Goal: Complete application form

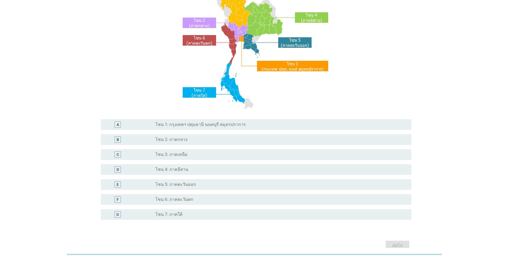
scroll to position [90, 0]
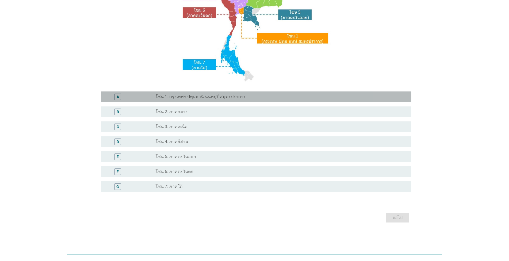
click at [239, 99] on label "โซน 1: กรุงเทพฯ ปทุมธานี นนทบุรี สมุทรปราการ" at bounding box center [200, 96] width 90 height 5
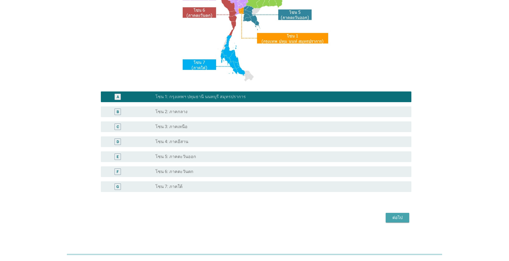
click at [263, 217] on div "ต่อไป" at bounding box center [397, 217] width 15 height 6
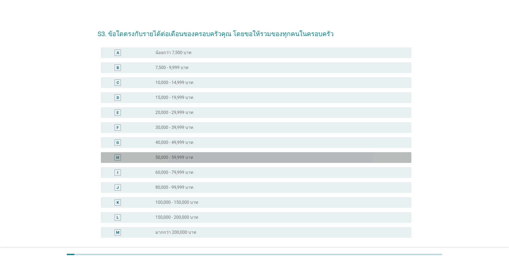
click at [209, 155] on div "radio_button_unchecked 50,000 - 59,999 บาท" at bounding box center [278, 157] width 247 height 5
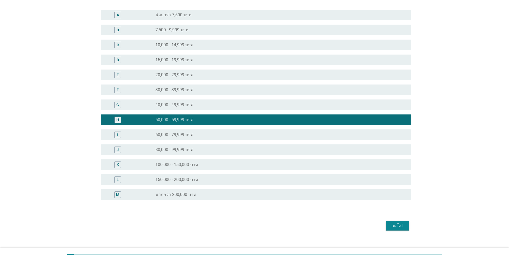
scroll to position [45, 0]
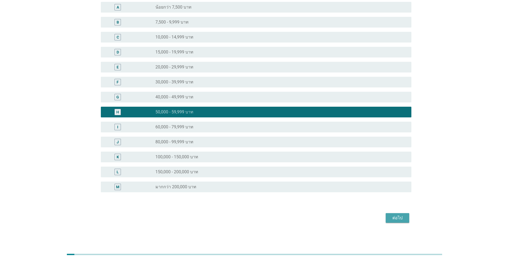
click at [263, 218] on div "ต่อไป" at bounding box center [397, 218] width 15 height 6
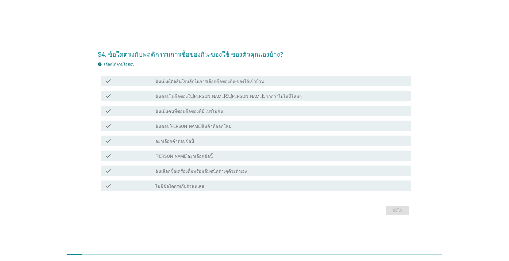
click at [263, 82] on div "check_box_outline_blank ฉันเป็นผุ้ตัดสินใจหลักในการเลือกซื้อของกิน-ของใช้เข้าบ้…" at bounding box center [281, 81] width 252 height 6
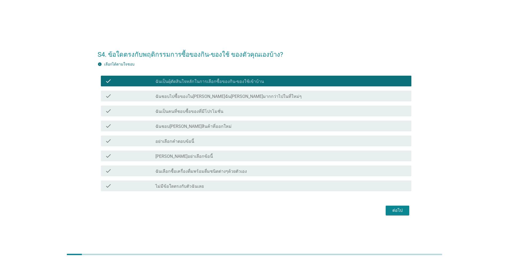
click at [254, 111] on div "check_box_outline_blank ฉันเป็นคนที่ชอบซื้อของที่มีโปรโมชั่น" at bounding box center [281, 111] width 252 height 6
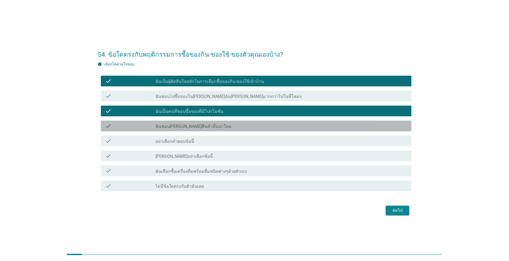
click at [244, 127] on div "check_box_outline_blank ฉันชอบ[PERSON_NAME]สินค้าที่ออกใหม่" at bounding box center [281, 126] width 252 height 6
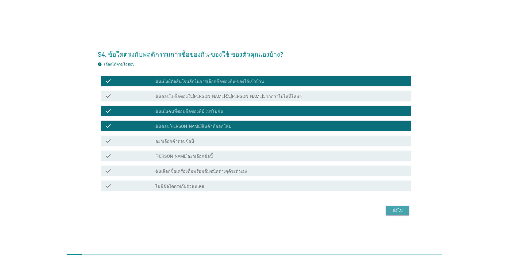
click at [263, 211] on div "ต่อไป" at bounding box center [397, 210] width 15 height 6
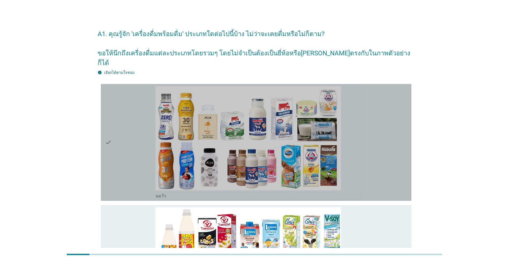
click at [263, 146] on div "check_box_outline_blank [PERSON_NAME]" at bounding box center [281, 142] width 252 height 113
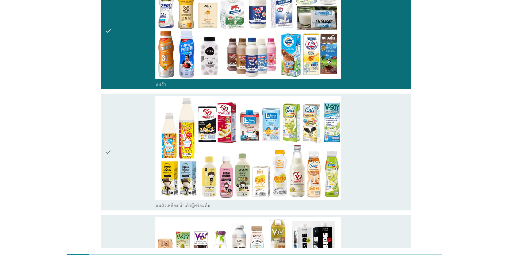
scroll to position [122, 0]
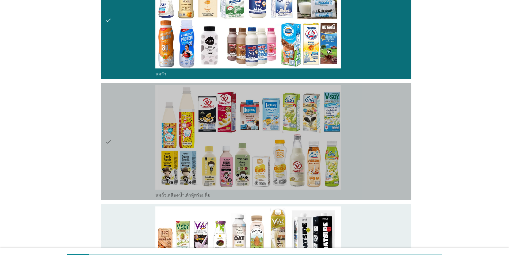
click at [263, 146] on div "check_box_outline_blank นมถั่วเหลือง-น้ำเต้าหู้พร้อมดื่ม" at bounding box center [281, 141] width 252 height 113
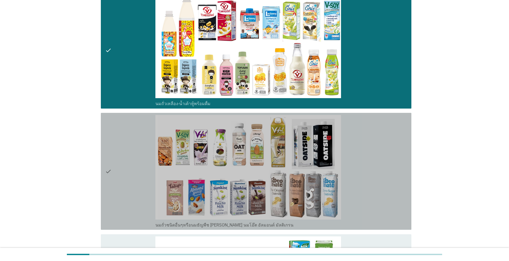
click at [263, 146] on div "check_box_outline_blank นมถั่วชนิดอื่นๆหรือนมธัญพืช [PERSON_NAME] นมโอ๊ต อัลมอน…" at bounding box center [281, 171] width 252 height 113
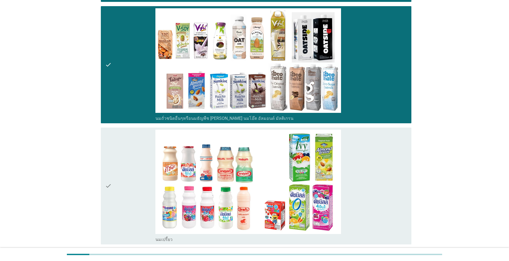
scroll to position [335, 0]
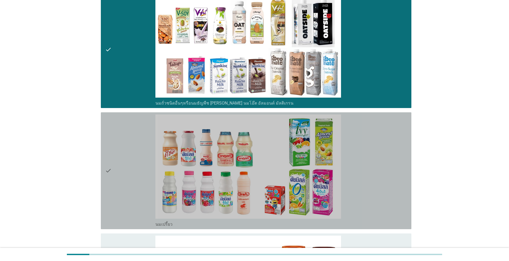
click at [263, 153] on div "check_box_outline_blank นมเปรี้ยว" at bounding box center [281, 170] width 252 height 113
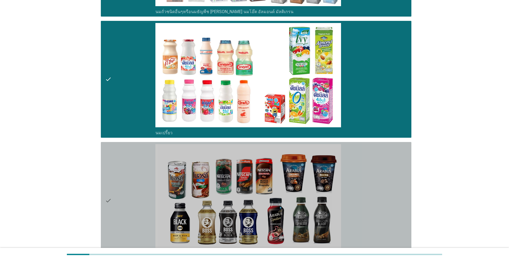
click at [263, 166] on div "check_box_outline_blank กาแฟพร้อมดื่ม" at bounding box center [281, 200] width 252 height 113
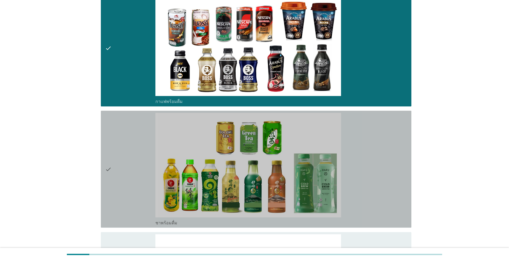
click at [263, 167] on div "check_box_outline_blank ชาพร้อมดื่ม" at bounding box center [281, 169] width 252 height 113
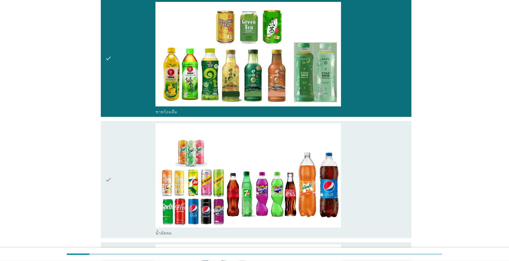
scroll to position [731, 0]
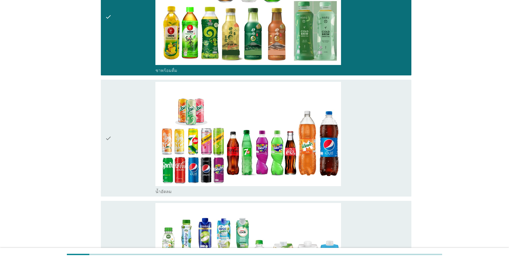
click at [263, 145] on div "check_box_outline_blank น้ำอัดลม" at bounding box center [281, 138] width 252 height 113
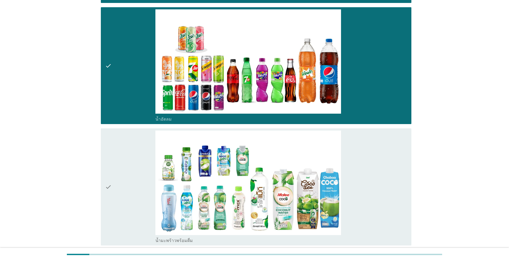
scroll to position [823, 0]
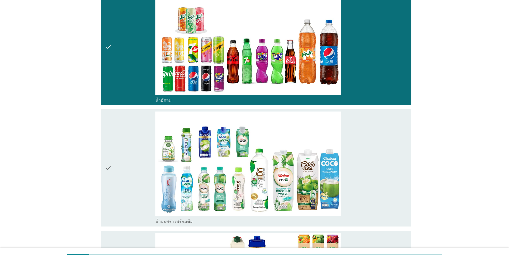
click at [263, 163] on div "check_box_outline_blank น้ำมะพร้าวพร้อมดื่ม" at bounding box center [281, 167] width 252 height 113
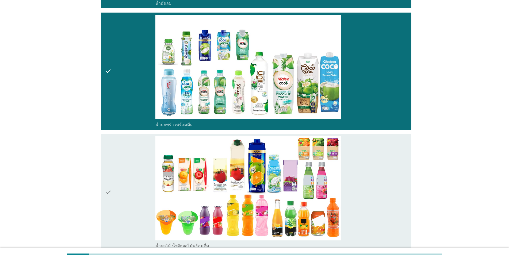
scroll to position [975, 0]
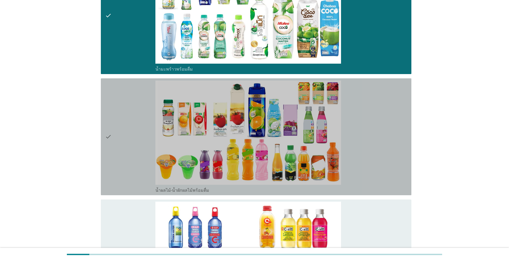
click at [263, 140] on div "check_box_outline_blank น้ำผลไม้-น้ำผักผลไม้พร้อมดื่ม" at bounding box center [281, 136] width 252 height 113
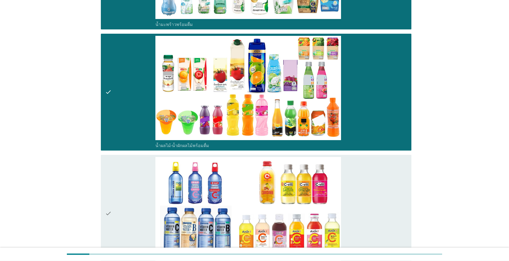
scroll to position [1036, 0]
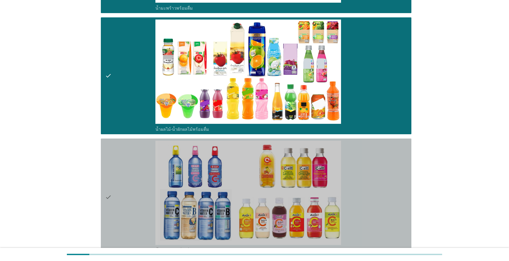
click at [263, 156] on div "check_box_outline_blank น้ำวิตามิน-เครื่องดื่มวิตามิน" at bounding box center [281, 197] width 252 height 113
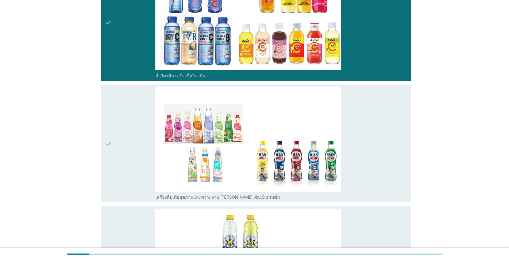
scroll to position [1219, 0]
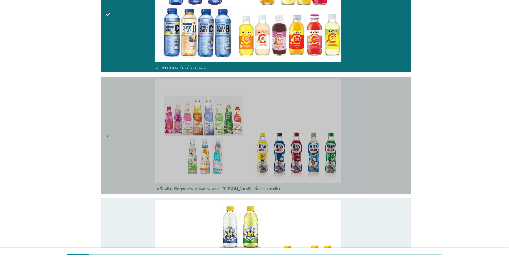
click at [263, 156] on div "check_box_outline_blank เครื่องดื่มเพื่อสุขภาพและความงาม [PERSON_NAME] เซ็ปเป้ …" at bounding box center [281, 135] width 252 height 113
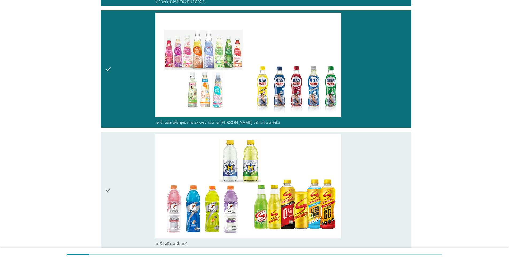
scroll to position [1341, 0]
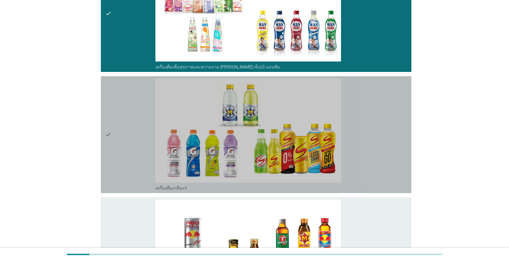
click at [263, 156] on div "check_box_outline_blank เครื่องดื่มเกลือแร่" at bounding box center [281, 134] width 252 height 113
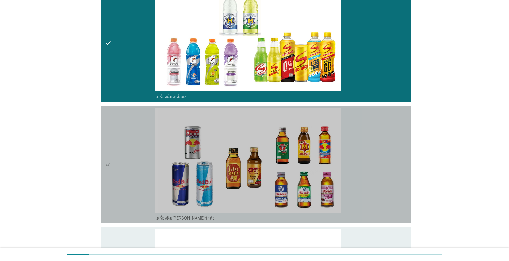
click at [263, 156] on div "check_box_outline_blank เครื่องดื่ม[PERSON_NAME]กำลัง" at bounding box center [281, 164] width 252 height 113
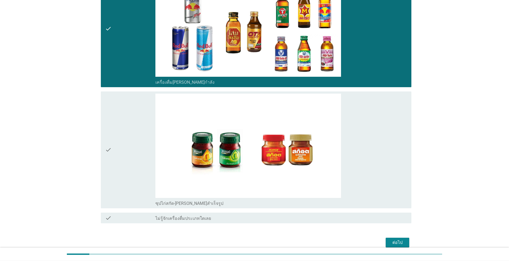
scroll to position [1582, 0]
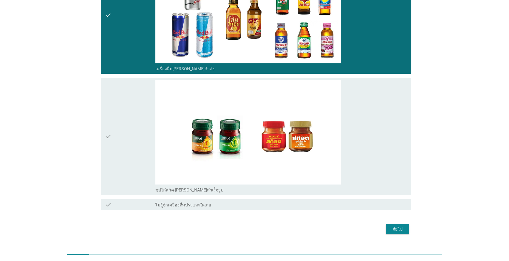
click at [263, 136] on div "check_box_outline_blank ซุปไก่สกัด-[PERSON_NAME]สำเร็จรูป" at bounding box center [281, 136] width 252 height 113
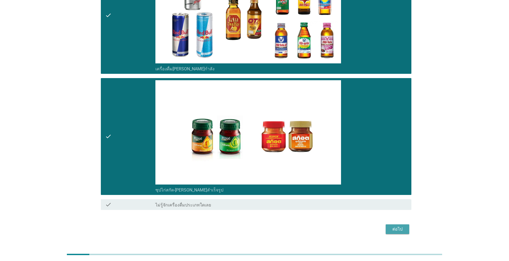
click at [263, 226] on div "ต่อไป" at bounding box center [397, 229] width 15 height 6
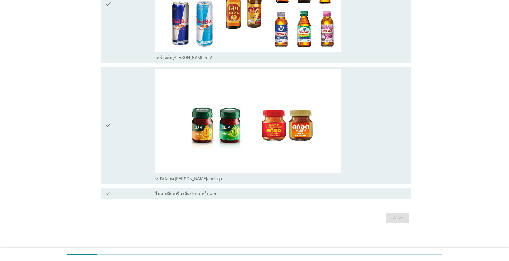
scroll to position [0, 0]
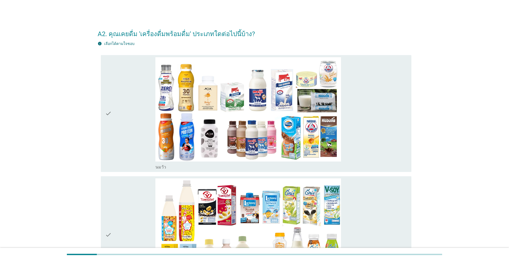
click at [263, 126] on div "check_box_outline_blank [PERSON_NAME]" at bounding box center [281, 113] width 252 height 113
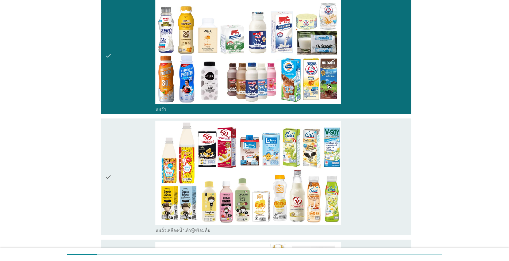
scroll to position [61, 0]
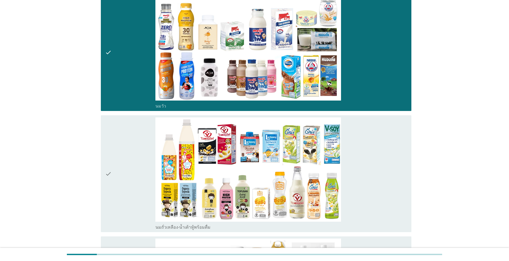
click at [263, 156] on div "check_box_outline_blank นมถั่วเหลือง-น้ำเต้าหู้พร้อมดื่ม" at bounding box center [281, 173] width 252 height 113
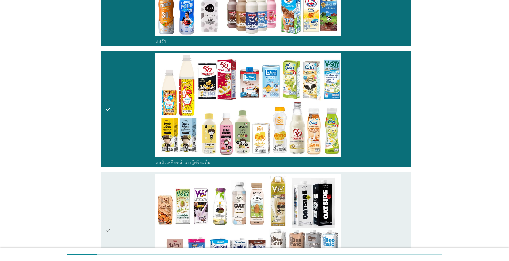
scroll to position [152, 0]
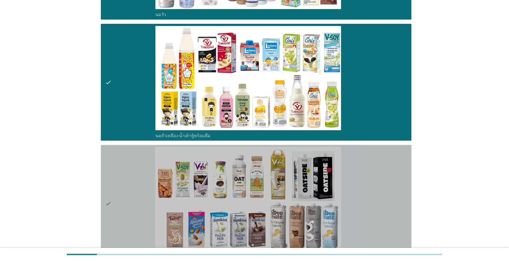
click at [263, 180] on div "check_box_outline_blank นมถั่วชนิดอื่นๆหรือนมธัญพืช [PERSON_NAME] นมโอ๊ต อัลมอน…" at bounding box center [281, 203] width 252 height 113
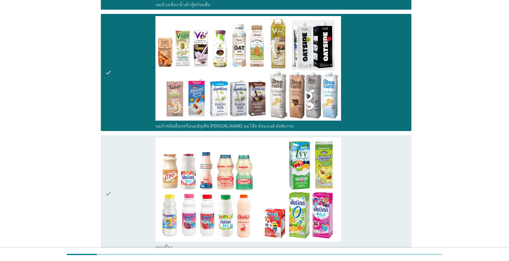
scroll to position [335, 0]
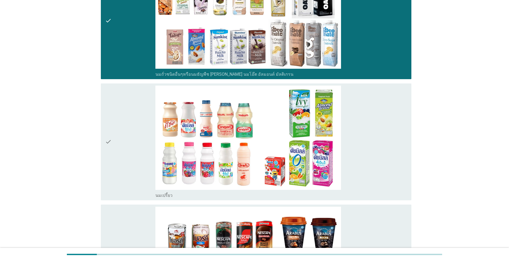
click at [263, 136] on div "check_box_outline_blank นมเปรี้ยว" at bounding box center [281, 142] width 252 height 113
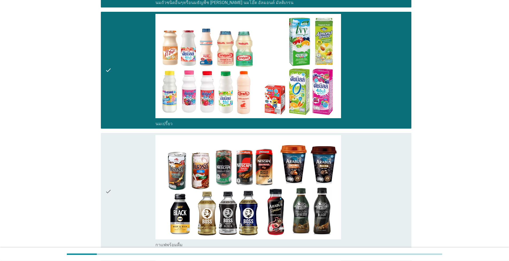
scroll to position [457, 0]
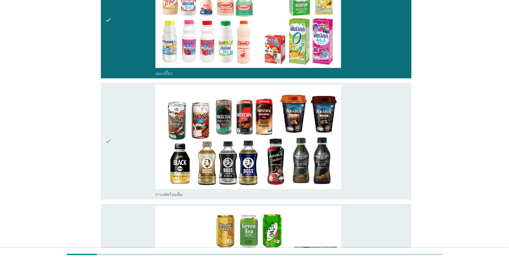
click at [263, 136] on div "check_box_outline_blank กาแฟพร้อมดื่ม" at bounding box center [281, 141] width 252 height 113
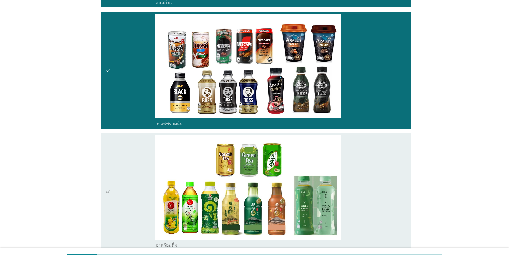
scroll to position [549, 0]
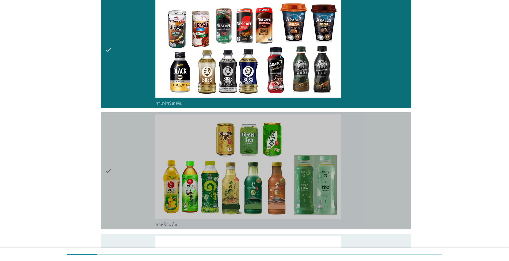
click at [263, 144] on div "check_box_outline_blank ชาพร้อมดื่ม" at bounding box center [281, 170] width 252 height 113
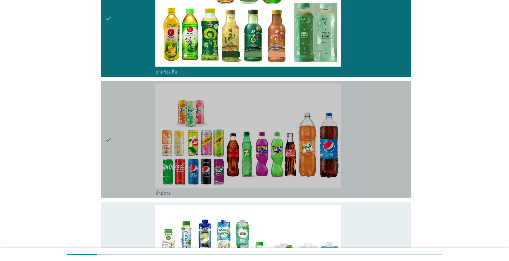
click at [263, 145] on div "check_box_outline_blank น้ำอัดลม" at bounding box center [281, 139] width 252 height 113
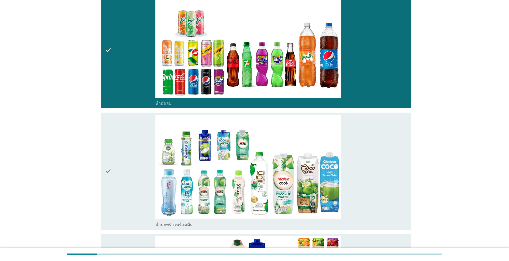
scroll to position [792, 0]
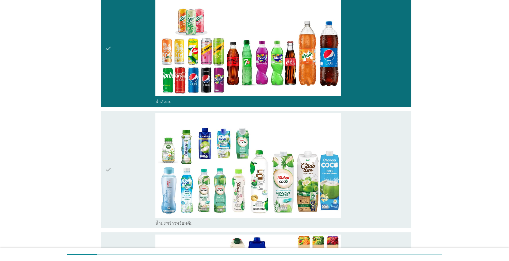
click at [263, 149] on div "check_box_outline_blank น้ำมะพร้าวพร้อมดื่ม" at bounding box center [281, 169] width 252 height 113
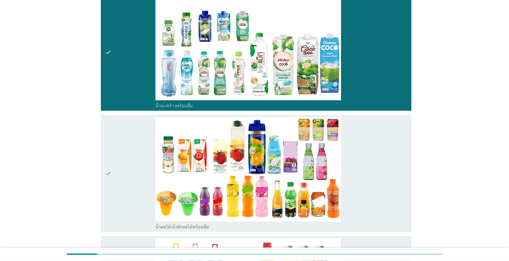
scroll to position [945, 0]
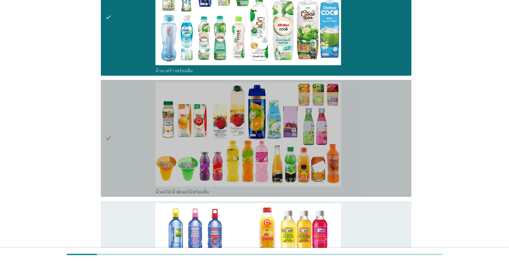
click at [263, 149] on div "check_box_outline_blank น้ำผลไม้-น้ำผักผลไม้พร้อมดื่ม" at bounding box center [281, 138] width 252 height 113
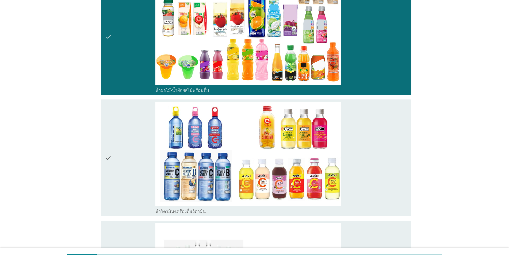
scroll to position [1067, 0]
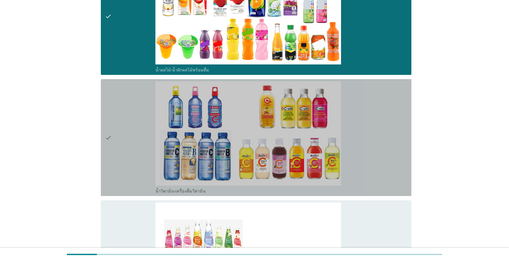
click at [263, 151] on div "check_box_outline_blank น้ำวิตามิน-เครื่องดื่มวิตามิน" at bounding box center [281, 137] width 252 height 113
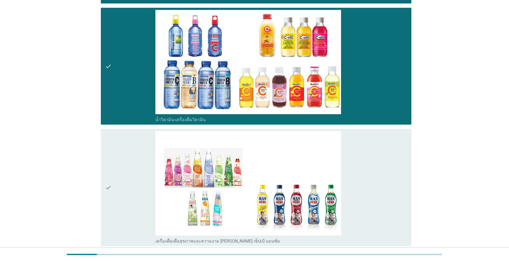
scroll to position [1158, 0]
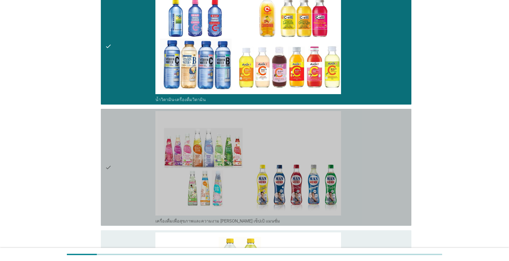
click at [263, 152] on div "check_box_outline_blank เครื่องดื่มเพื่อสุขภาพและความงาม [PERSON_NAME] เซ็ปเป้ …" at bounding box center [281, 167] width 252 height 113
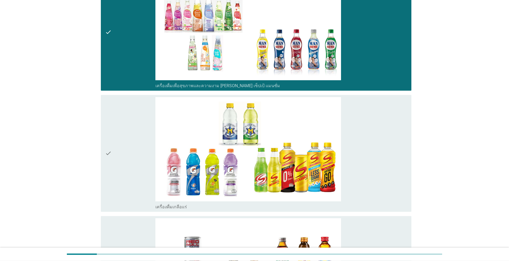
scroll to position [1311, 0]
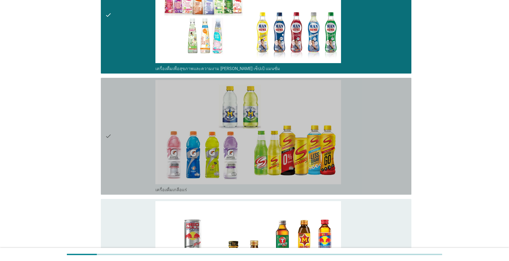
click at [263, 152] on div "check_box_outline_blank เครื่องดื่มเกลือแร่" at bounding box center [281, 136] width 252 height 113
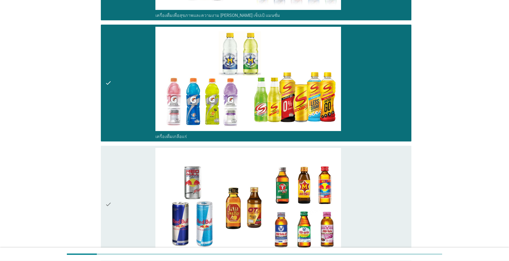
scroll to position [1402, 0]
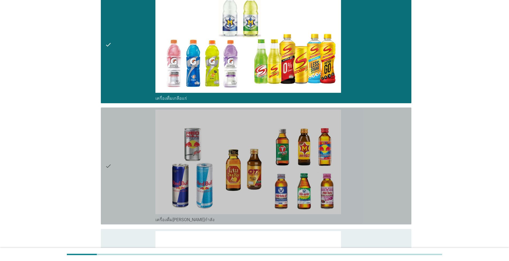
click at [263, 152] on div "check_box_outline_blank เครื่องดื่ม[PERSON_NAME]กำลัง" at bounding box center [281, 166] width 252 height 113
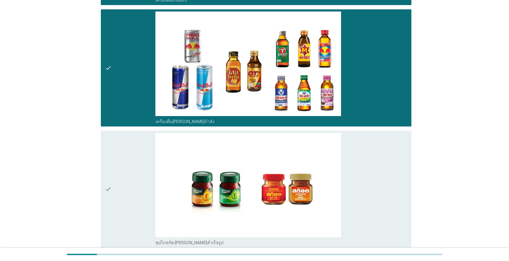
scroll to position [1524, 0]
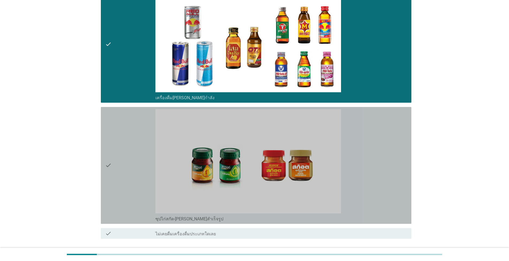
click at [263, 152] on div "check_box_outline_blank ซุปไก่สกัด-[PERSON_NAME]สำเร็จรูป" at bounding box center [281, 165] width 252 height 113
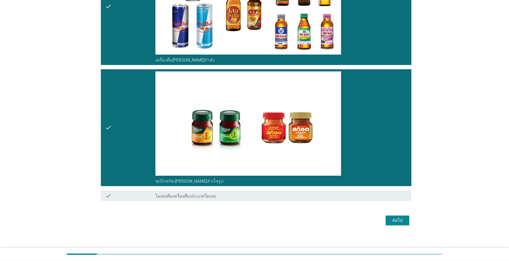
scroll to position [1562, 0]
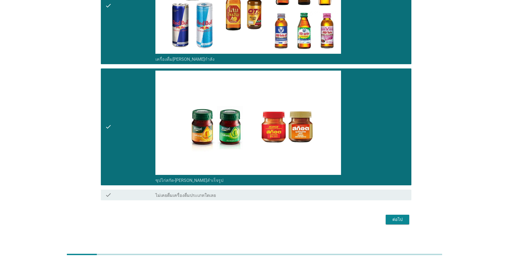
click at [263, 220] on div "ต่อไป" at bounding box center [397, 219] width 15 height 6
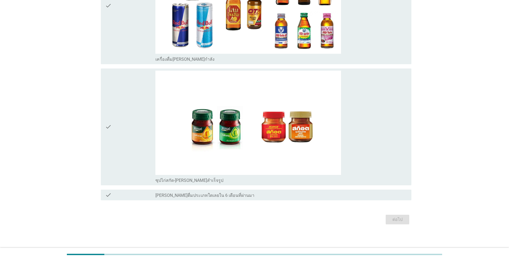
scroll to position [0, 0]
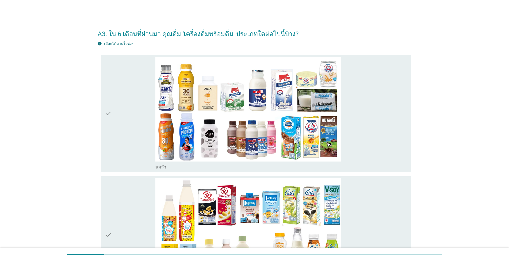
click at [263, 118] on div "check_box_outline_blank [PERSON_NAME]" at bounding box center [281, 113] width 252 height 113
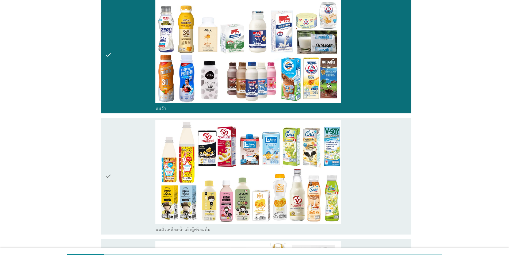
scroll to position [122, 0]
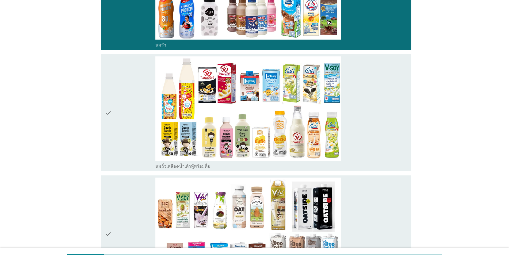
click at [263, 118] on div "check_box_outline_blank นมถั่วเหลือง-น้ำเต้าหู้พร้อมดื่ม" at bounding box center [281, 112] width 252 height 113
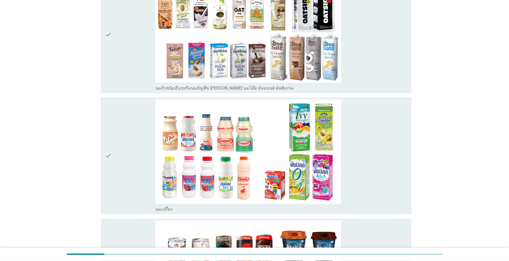
scroll to position [335, 0]
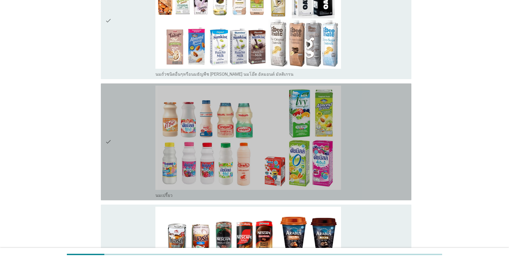
click at [263, 118] on div "check_box_outline_blank นมเปรี้ยว" at bounding box center [281, 142] width 252 height 113
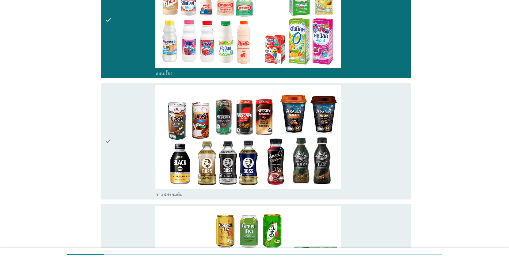
scroll to position [488, 0]
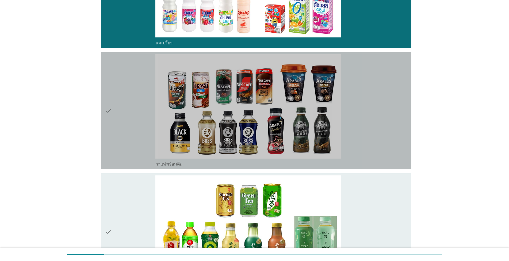
click at [263, 118] on div "check_box_outline_blank กาแฟพร้อมดื่ม" at bounding box center [281, 110] width 252 height 113
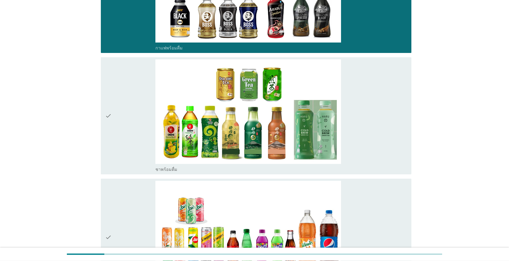
scroll to position [610, 0]
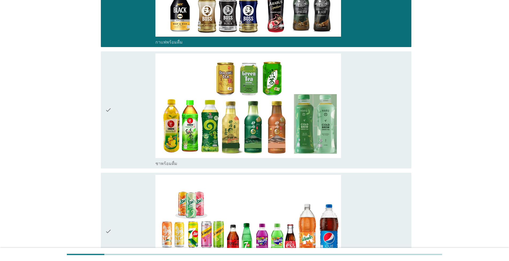
click at [263, 118] on div "check_box_outline_blank ชาพร้อมดื่ม" at bounding box center [281, 109] width 252 height 113
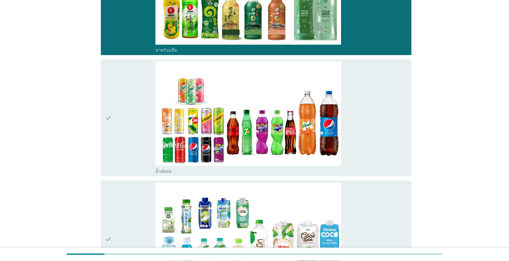
scroll to position [731, 0]
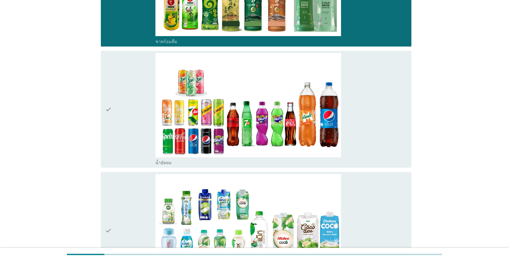
click at [263, 118] on div "check_box_outline_blank น้ำอัดลม" at bounding box center [281, 109] width 252 height 113
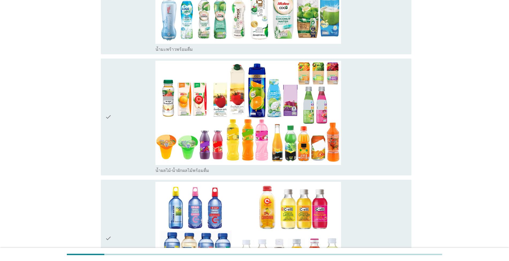
scroll to position [975, 0]
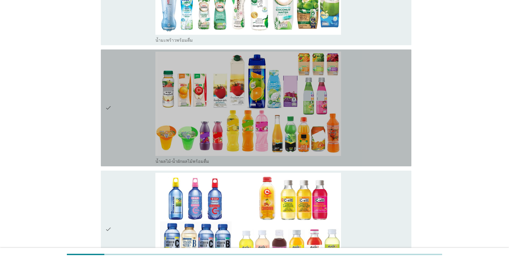
click at [263, 121] on div "check_box_outline_blank น้ำผลไม้-น้ำผักผลไม้พร้อมดื่ม" at bounding box center [281, 108] width 252 height 113
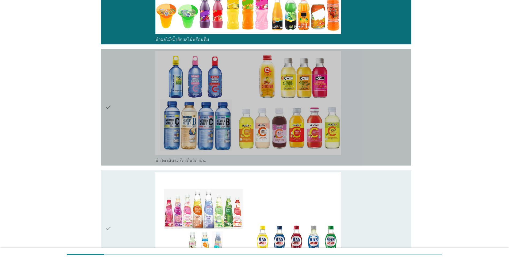
click at [263, 121] on div "check_box_outline_blank น้ำวิตามิน-เครื่องดื่มวิตามิน" at bounding box center [281, 107] width 252 height 113
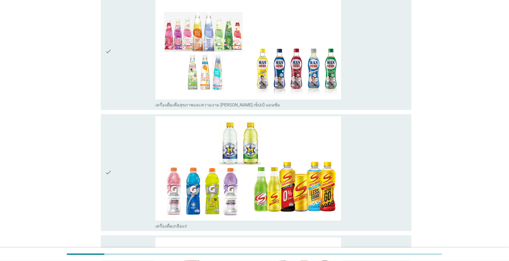
scroll to position [1311, 0]
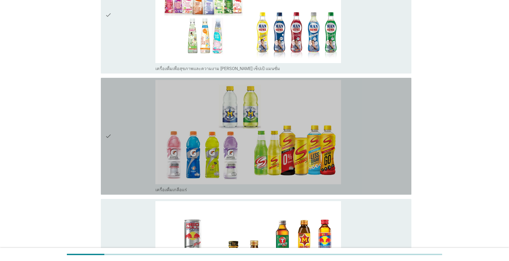
click at [263, 121] on div "check_box_outline_blank เครื่องดื่มเกลือแร่" at bounding box center [281, 136] width 252 height 113
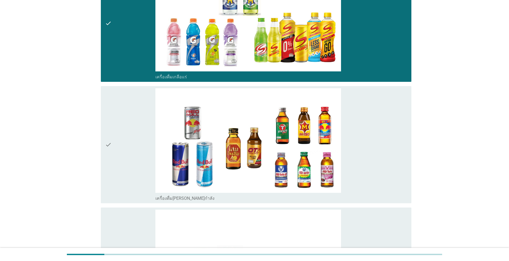
scroll to position [1432, 0]
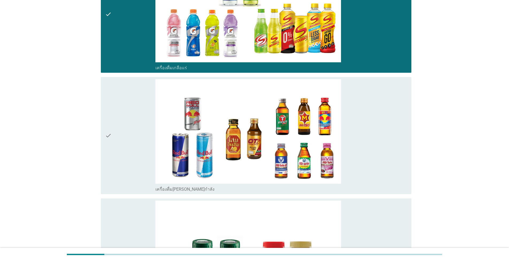
click at [263, 121] on div "check_box_outline_blank เครื่องดื่ม[PERSON_NAME]กำลัง" at bounding box center [281, 135] width 252 height 113
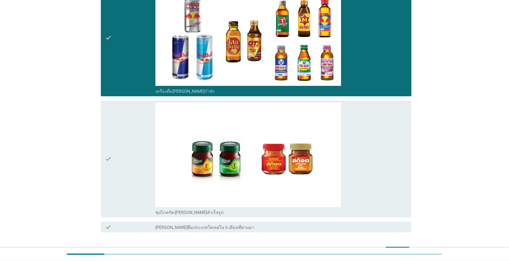
scroll to position [1554, 0]
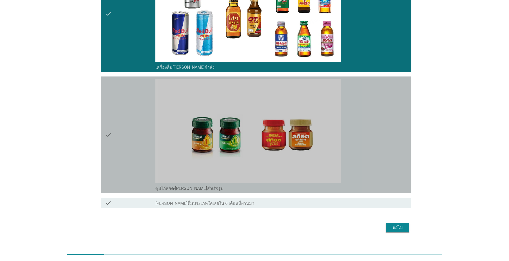
click at [263, 121] on div "check_box_outline_blank ซุปไก่สกัด-[PERSON_NAME]สำเร็จรูป" at bounding box center [281, 135] width 252 height 113
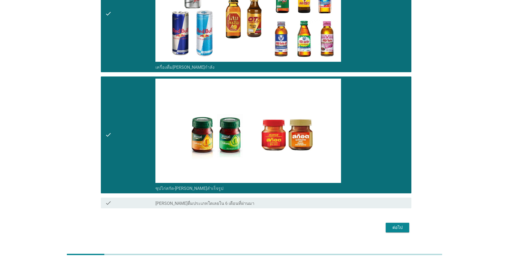
click at [263, 226] on div "ต่อไป" at bounding box center [397, 227] width 15 height 6
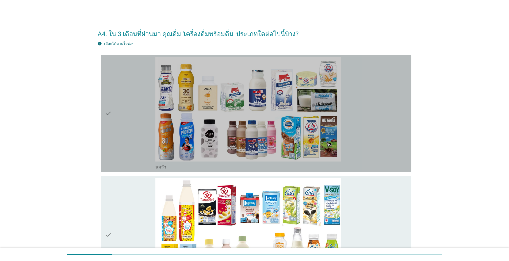
click at [263, 134] on div "check_box_outline_blank [PERSON_NAME]" at bounding box center [281, 113] width 252 height 113
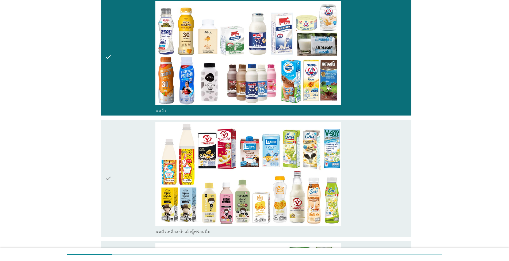
scroll to position [91, 0]
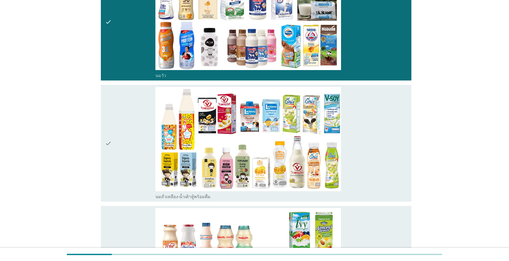
click at [263, 134] on div "check_box_outline_blank นมถั่วเหลือง-น้ำเต้าหู้พร้อมดื่ม" at bounding box center [281, 143] width 252 height 113
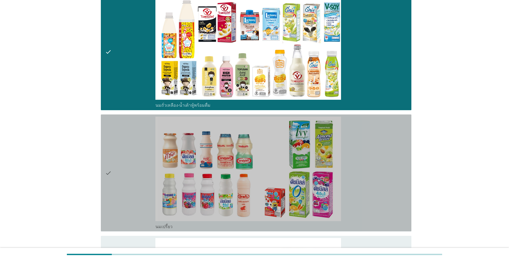
click at [263, 134] on div "check_box นมเปรี้ยว" at bounding box center [281, 173] width 252 height 113
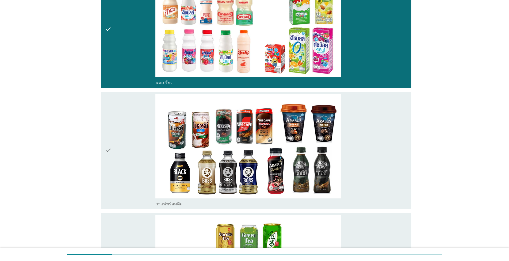
scroll to position [366, 0]
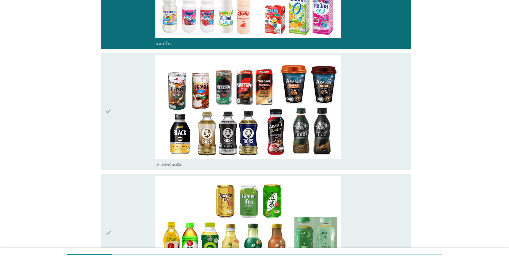
click at [263, 128] on div "check_box กาแฟพร้อมดื่ม" at bounding box center [281, 111] width 252 height 113
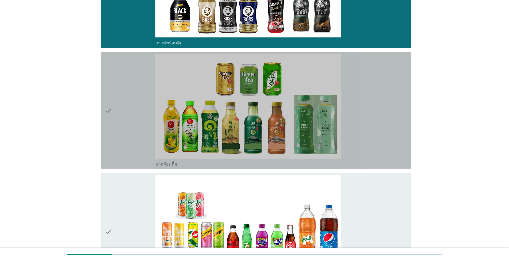
click at [263, 128] on div "check_box ชาพร้อมดื่ม" at bounding box center [281, 110] width 252 height 113
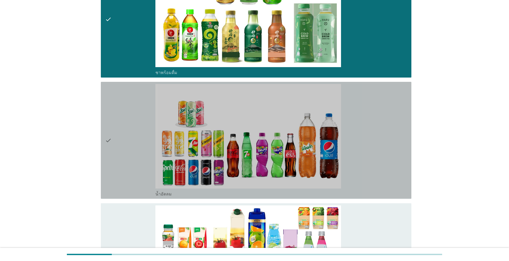
click at [263, 128] on div "check_box น้ำอัดลม" at bounding box center [281, 140] width 252 height 113
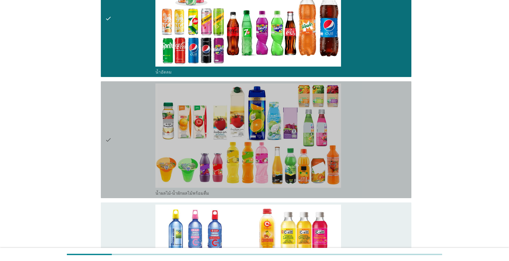
click at [263, 128] on div "check_box น้ำผลไม้-น้ำผักผลไม้พร้อมดื่ม" at bounding box center [281, 139] width 252 height 113
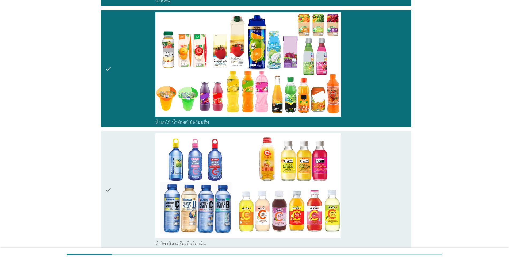
scroll to position [792, 0]
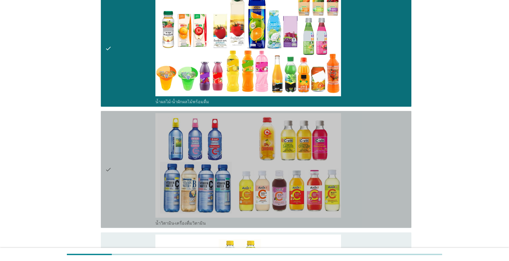
click at [263, 128] on div "check_box น้ำวิตามิน-เครื่องดื่มวิตามิน" at bounding box center [281, 169] width 252 height 113
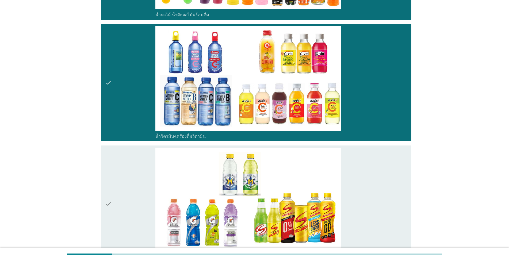
scroll to position [914, 0]
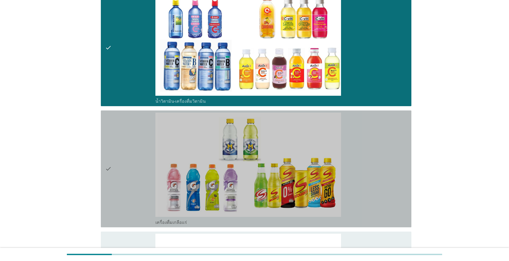
click at [263, 142] on div "check_box เครื่องดื่มเกลือแร่" at bounding box center [281, 169] width 252 height 113
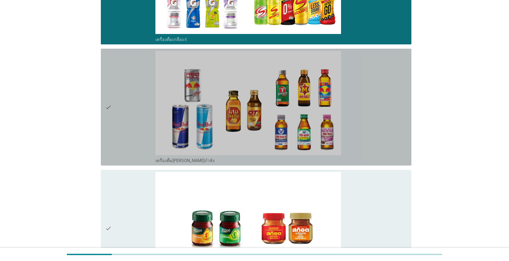
click at [263, 142] on div "check_box เครื่องดื่ม[PERSON_NAME]กำลัง" at bounding box center [281, 107] width 252 height 113
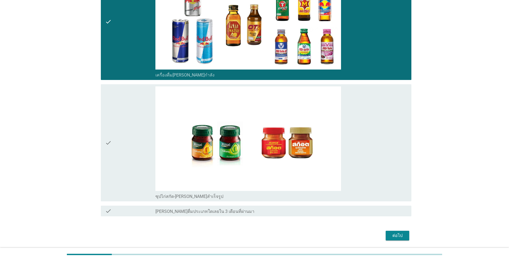
scroll to position [1189, 0]
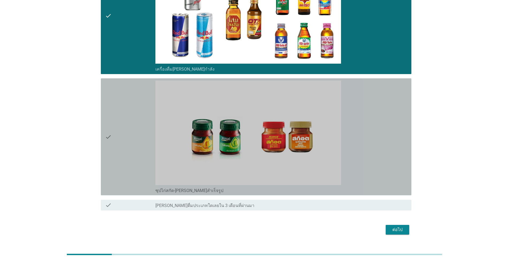
click at [263, 142] on div "check_box ซุปไก่สกัด-[PERSON_NAME]สำเร็จรูป" at bounding box center [281, 136] width 252 height 113
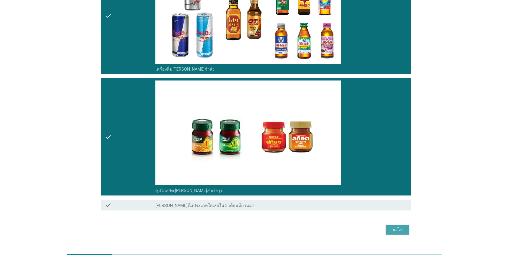
click at [263, 228] on div "ต่อไป" at bounding box center [397, 229] width 15 height 6
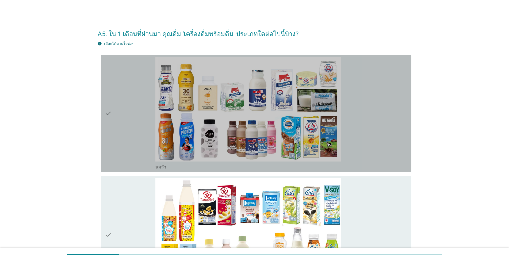
click at [263, 133] on div "check_box_outline_blank [PERSON_NAME]" at bounding box center [281, 113] width 252 height 113
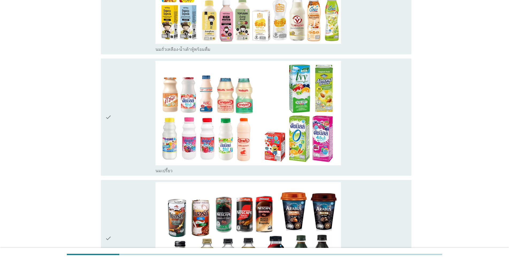
click at [263, 135] on div "check_box นมเปรี้ยว" at bounding box center [281, 117] width 252 height 113
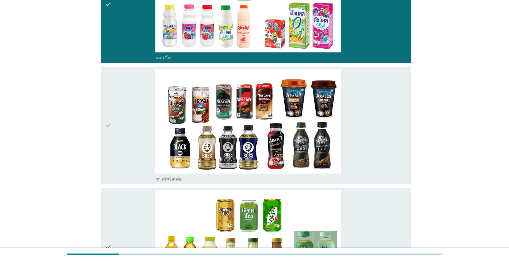
scroll to position [391, 0]
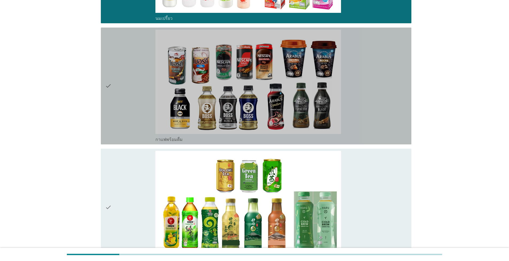
click at [263, 111] on div "check_box กาแฟพร้อมดื่ม" at bounding box center [281, 86] width 252 height 113
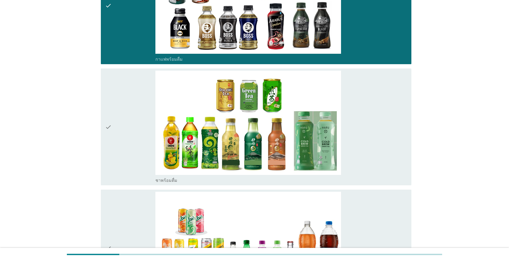
scroll to position [483, 0]
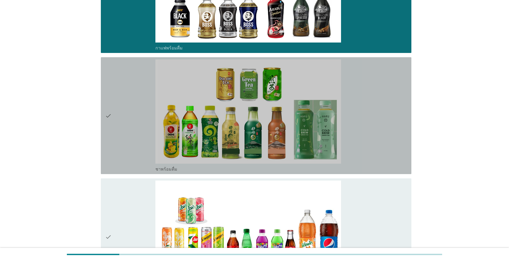
click at [263, 117] on div "check_box ชาพร้อมดื่ม" at bounding box center [281, 115] width 252 height 113
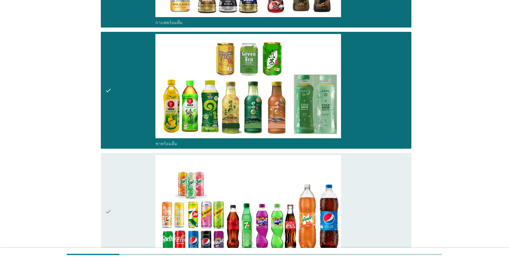
scroll to position [574, 0]
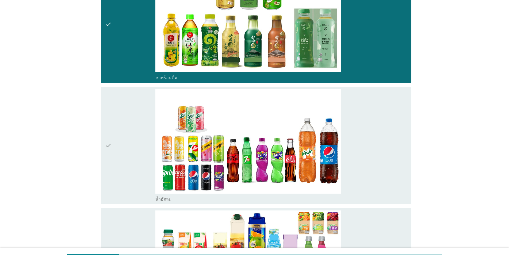
click at [263, 131] on div "check_box น้ำอัดลม" at bounding box center [281, 145] width 252 height 113
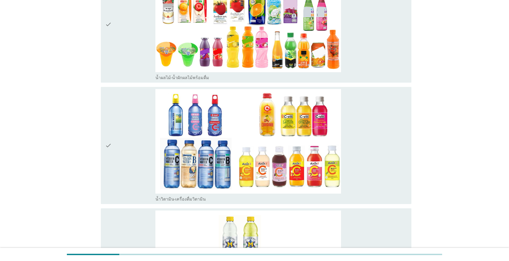
scroll to position [818, 0]
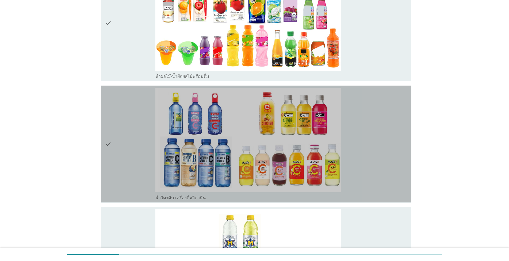
click at [263, 131] on div "check_box น้ำวิตามิน-เครื่องดื่มวิตามิน" at bounding box center [281, 144] width 252 height 113
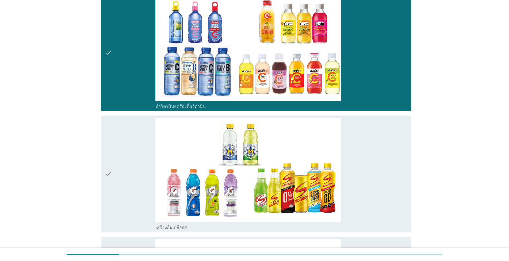
scroll to position [970, 0]
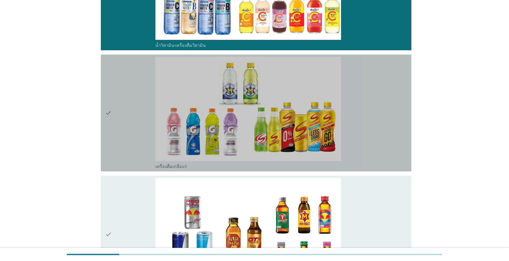
click at [263, 131] on div "check_box เครื่องดื่มเกลือแร่" at bounding box center [281, 113] width 252 height 113
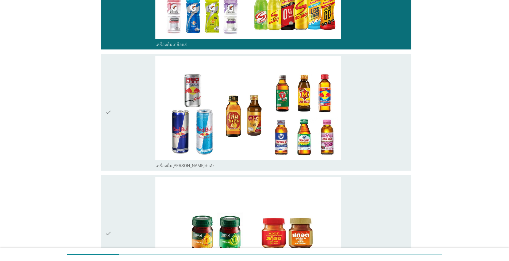
click at [263, 131] on div "check_box เครื่องดื่ม[PERSON_NAME]กำลัง" at bounding box center [281, 112] width 252 height 113
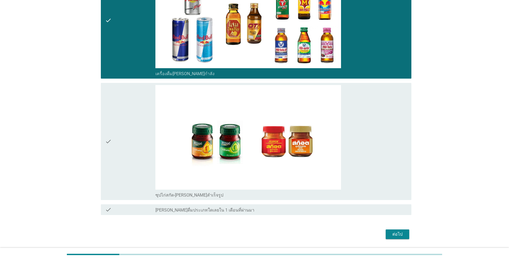
scroll to position [1199, 0]
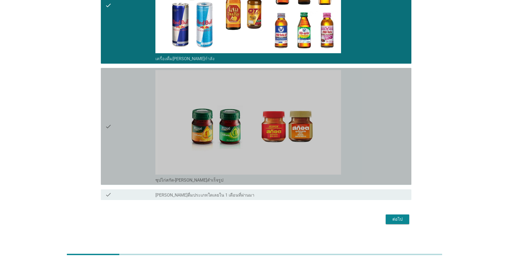
click at [263, 131] on div "check_box ซุปไก่สกัด-[PERSON_NAME]สำเร็จรูป" at bounding box center [281, 126] width 252 height 113
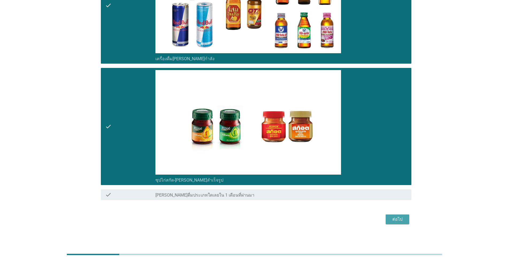
click at [263, 216] on div "ต่อไป" at bounding box center [397, 219] width 15 height 6
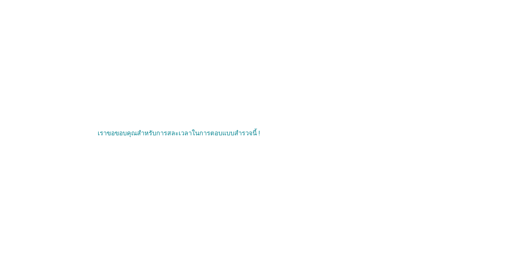
scroll to position [0, 0]
